Goal: Transaction & Acquisition: Purchase product/service

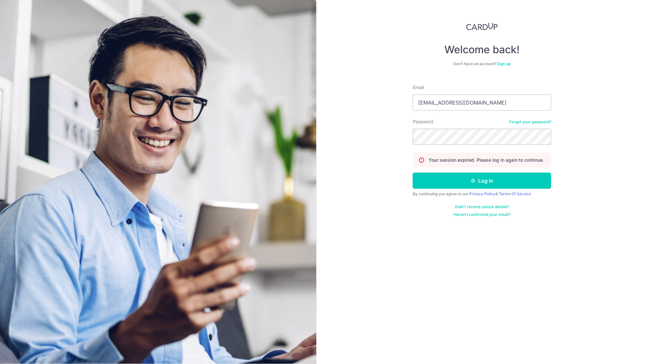
type input "whyteelin@gmail.com"
click at [482, 180] on button "Log in" at bounding box center [482, 180] width 139 height 16
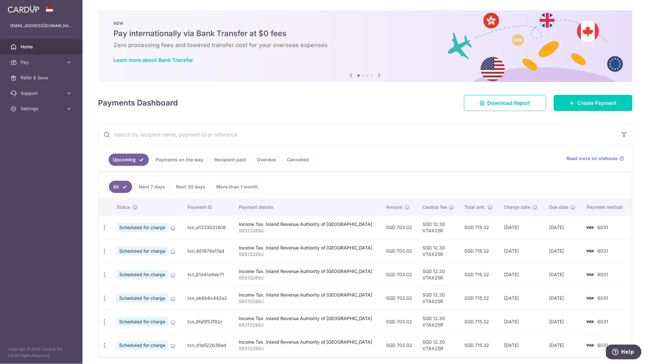
click at [197, 158] on link "Payments on the way" at bounding box center [179, 159] width 56 height 12
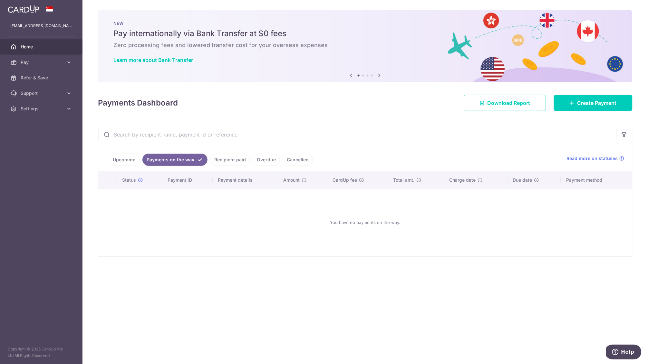
click at [226, 162] on link "Recipient paid" at bounding box center [230, 159] width 40 height 12
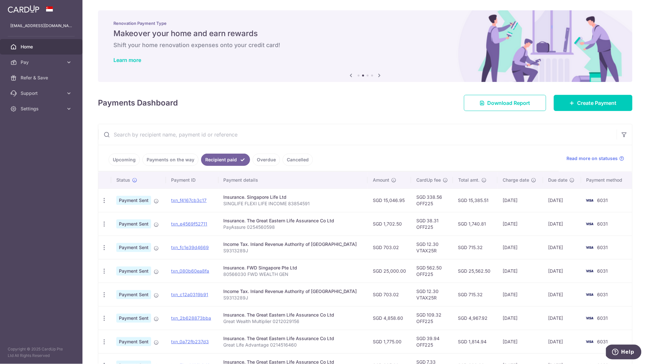
click at [281, 227] on p "PayAssure 0254560598" at bounding box center [293, 227] width 139 height 6
click at [240, 230] on p "PayAssure 0254560598" at bounding box center [293, 227] width 139 height 6
drag, startPoint x: 229, startPoint y: 227, endPoint x: 281, endPoint y: 226, distance: 51.3
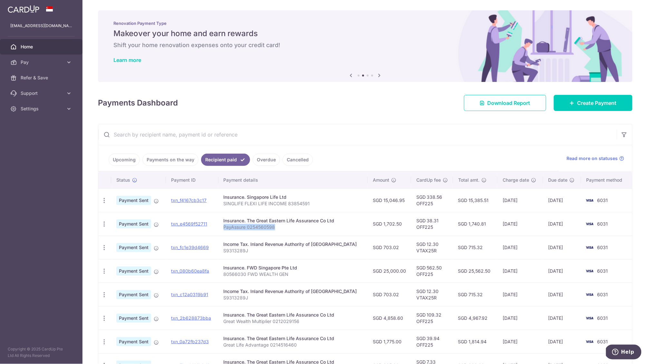
click at [281, 226] on p "PayAssure 0254560598" at bounding box center [293, 227] width 139 height 6
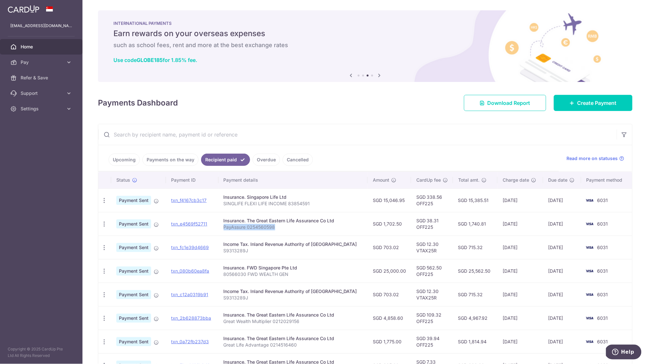
click at [272, 227] on p "PayAssure 0254560598" at bounding box center [293, 227] width 139 height 6
click at [578, 104] on span "Create Payment" at bounding box center [597, 103] width 39 height 8
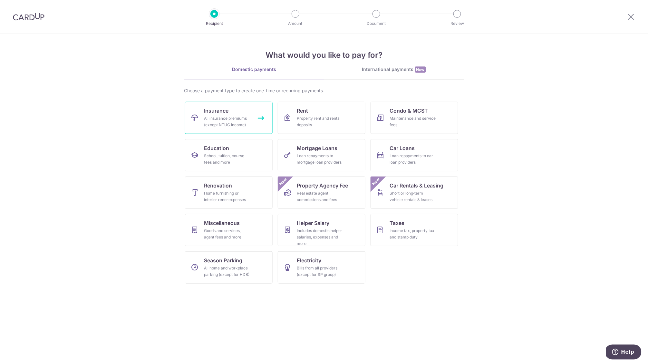
click at [228, 117] on div "All insurance premiums (except NTUC Income)" at bounding box center [227, 121] width 46 height 13
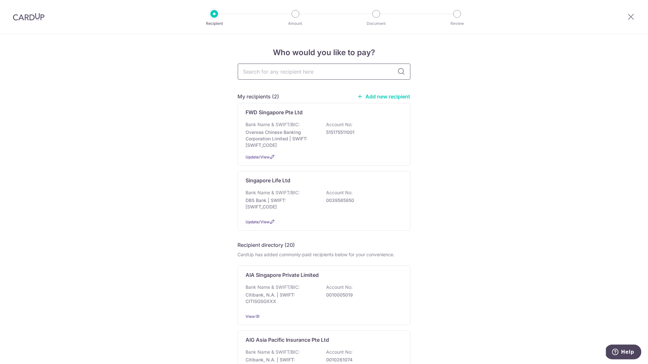
click at [328, 68] on input "text" at bounding box center [324, 71] width 173 height 16
type input "great"
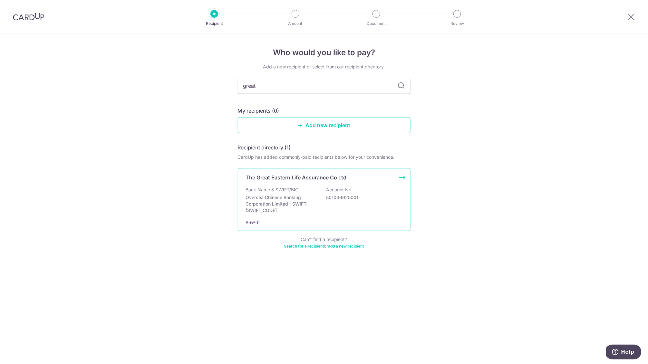
click at [334, 189] on p "Account No:" at bounding box center [339, 189] width 26 height 6
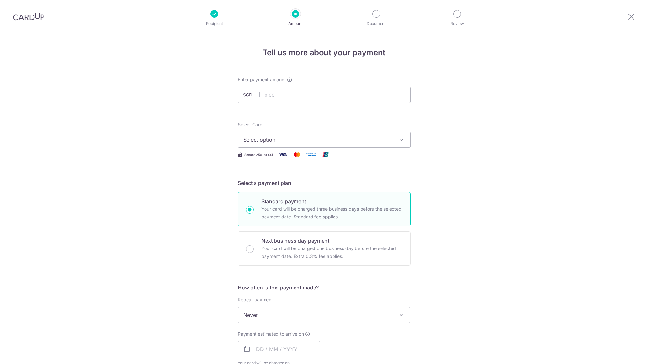
click at [289, 85] on div "Enter payment amount SGD" at bounding box center [324, 89] width 173 height 26
click at [289, 88] on input "text" at bounding box center [324, 95] width 173 height 16
click at [287, 93] on input "text" at bounding box center [324, 95] width 173 height 16
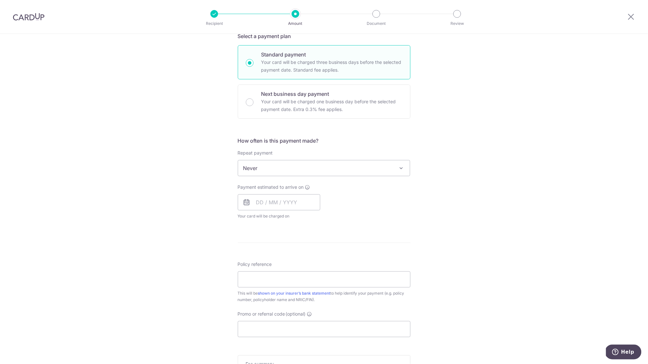
scroll to position [186, 0]
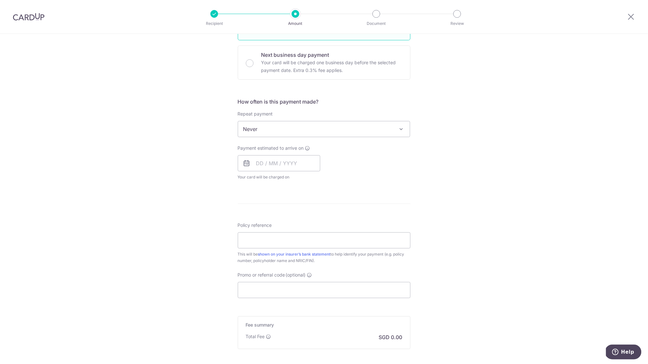
click at [273, 247] on div "Policy reference This will be shown on your insurer’s bank statement to help id…" at bounding box center [324, 243] width 173 height 42
click at [274, 242] on input "Policy reference" at bounding box center [324, 240] width 173 height 16
paste input "0254560598"
click at [273, 239] on input "0254560598 Return" at bounding box center [324, 240] width 173 height 16
click at [285, 233] on input "0254560598 PayAssure Return" at bounding box center [324, 240] width 173 height 16
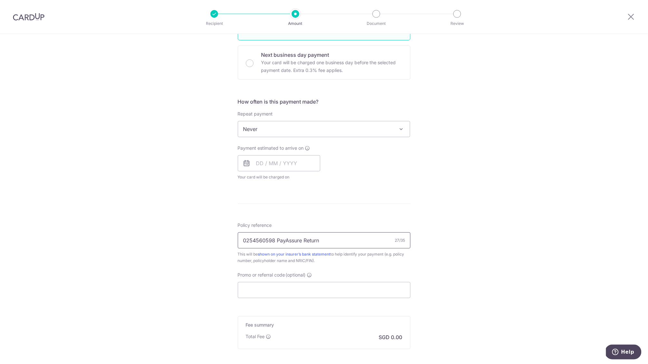
click at [284, 238] on input "0254560598 PayAssure Return" at bounding box center [324, 240] width 173 height 16
click at [241, 238] on input "0254560598 Return" at bounding box center [324, 240] width 173 height 16
paste input "PayAssure"
type input "PayAssure 0254560598 Return"
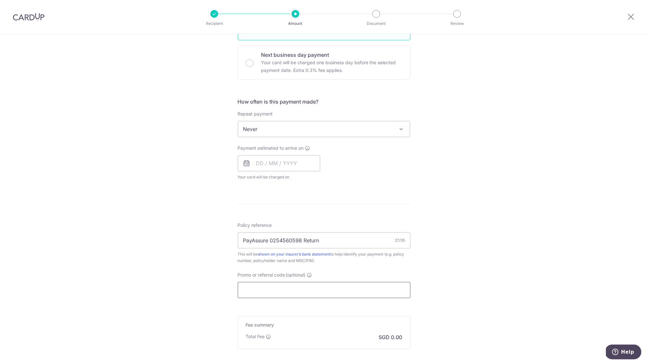
click at [303, 289] on input "Promo or referral code (optional)" at bounding box center [324, 290] width 173 height 16
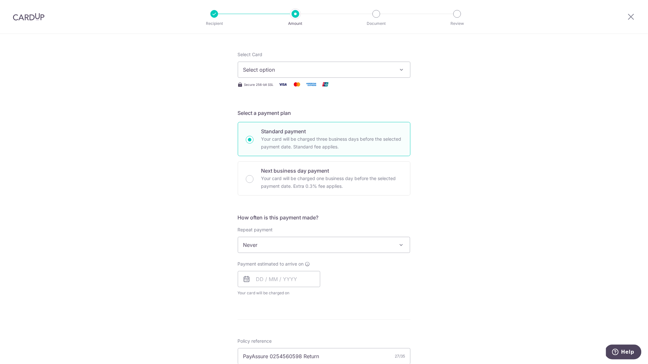
scroll to position [17, 0]
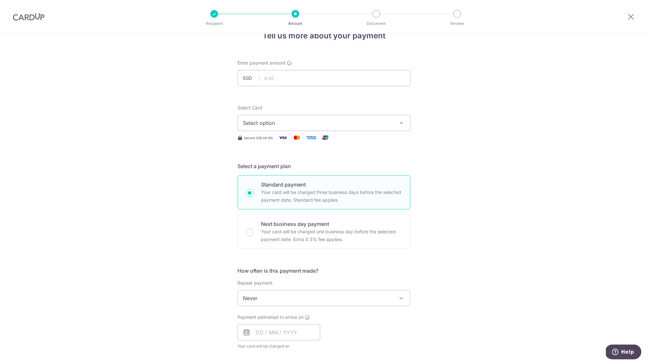
type input "OFF225"
click at [351, 128] on button "Select option" at bounding box center [324, 123] width 173 height 16
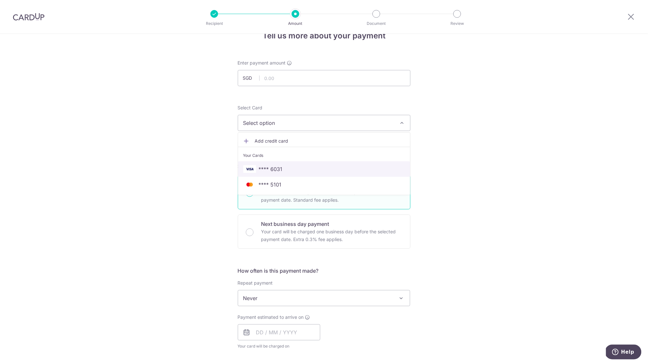
click at [339, 163] on link "**** 6031" at bounding box center [324, 168] width 172 height 15
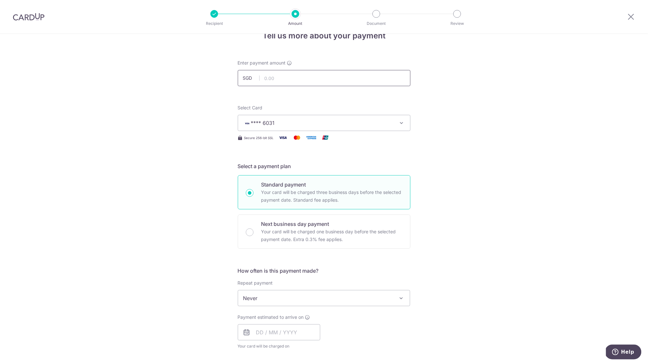
click at [340, 81] on input "text" at bounding box center [324, 78] width 173 height 16
click at [343, 76] on input "text" at bounding box center [324, 78] width 173 height 16
type input "1,702.50"
click at [496, 153] on div "Tell us more about your payment Enter payment amount SGD 1,702.50 1702.50 Selec…" at bounding box center [324, 323] width 648 height 612
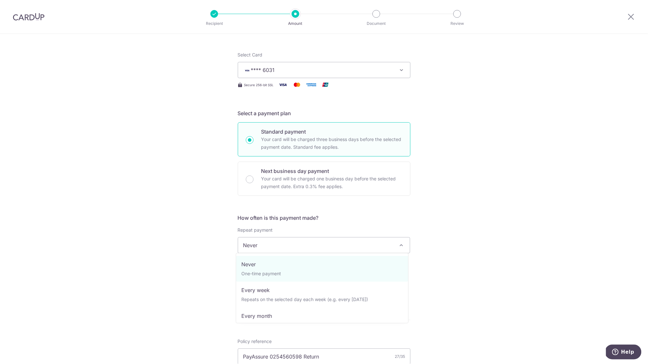
click at [357, 244] on span "Never" at bounding box center [324, 244] width 172 height 15
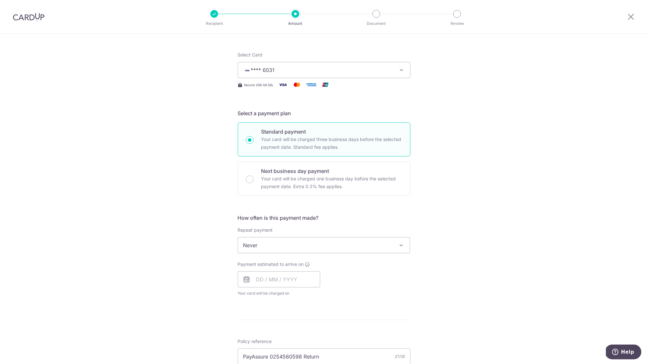
click at [435, 279] on div "Tell us more about your payment Enter payment amount SGD 1,702.50 1702.50 Selec…" at bounding box center [324, 270] width 648 height 612
drag, startPoint x: 240, startPoint y: 282, endPoint x: 244, endPoint y: 282, distance: 4.6
click at [241, 282] on input "text" at bounding box center [279, 279] width 83 height 16
click at [252, 280] on input "text" at bounding box center [279, 279] width 83 height 16
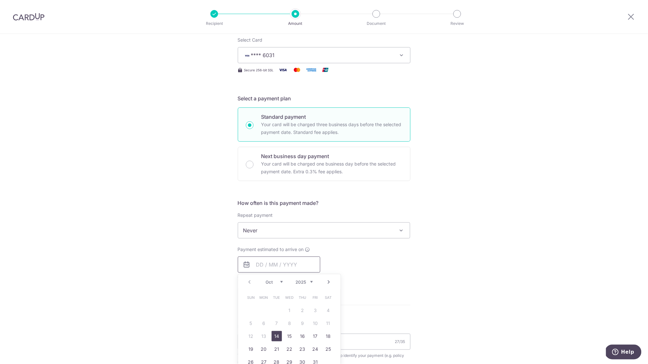
scroll to position [89, 0]
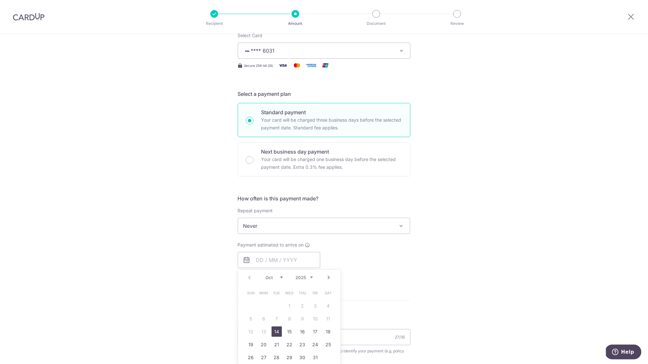
click at [274, 329] on link "14" at bounding box center [277, 331] width 10 height 10
type input "[DATE]"
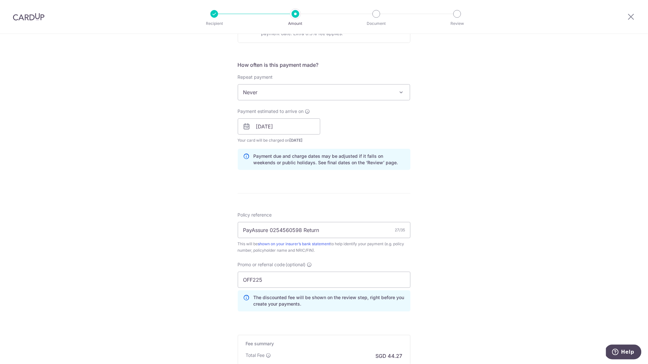
scroll to position [307, 0]
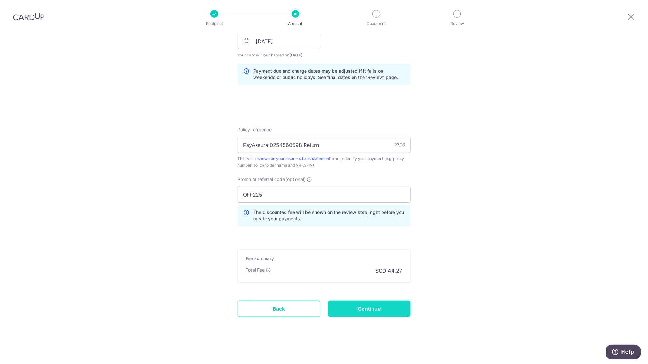
click at [355, 304] on input "Continue" at bounding box center [369, 308] width 83 height 16
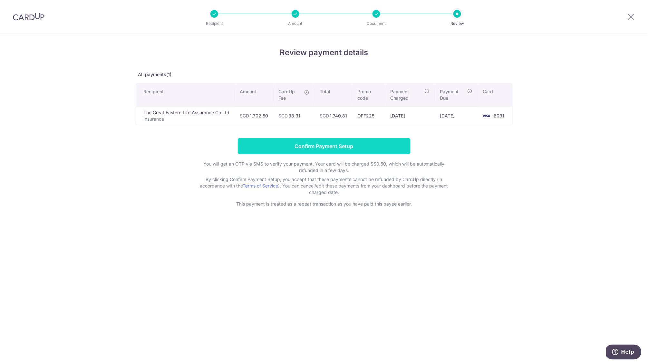
click at [304, 144] on input "Confirm Payment Setup" at bounding box center [324, 146] width 173 height 16
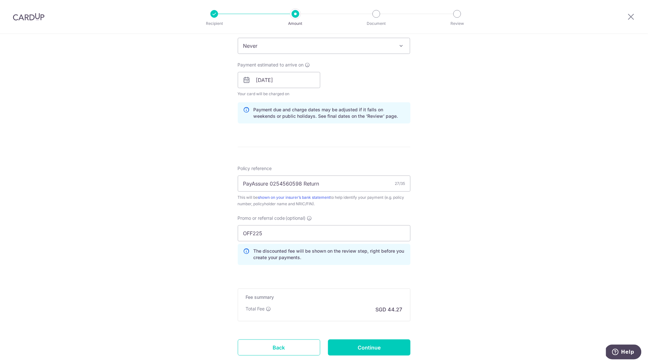
scroll to position [334, 0]
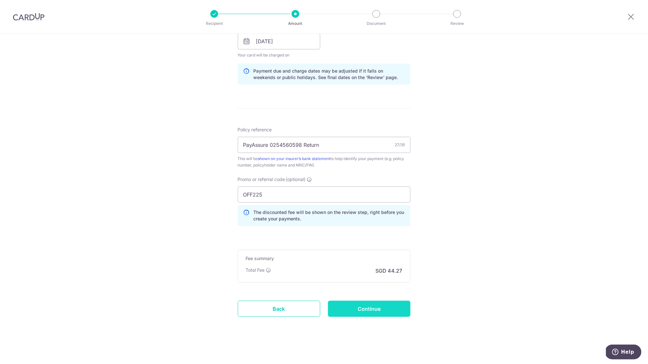
click at [354, 311] on input "Continue" at bounding box center [369, 308] width 83 height 16
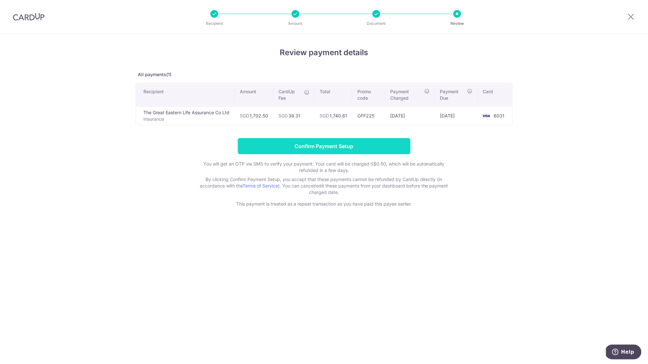
click at [377, 150] on input "Confirm Payment Setup" at bounding box center [324, 146] width 173 height 16
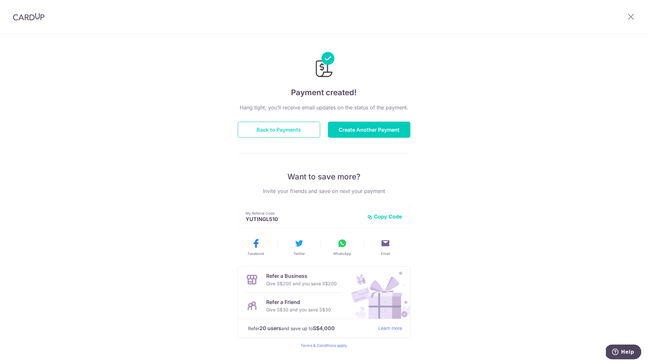
click at [268, 130] on button "Back to Payments" at bounding box center [279, 130] width 83 height 16
